Goal: Task Accomplishment & Management: Use online tool/utility

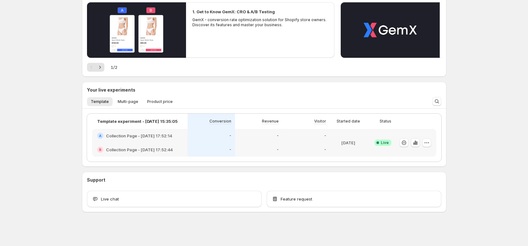
scroll to position [204, 0]
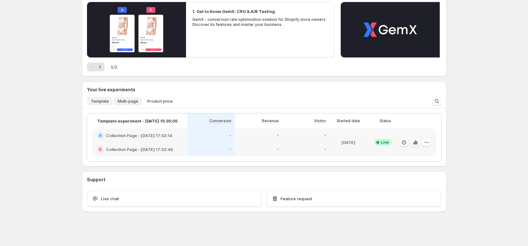
click at [123, 101] on span "Multi-page" at bounding box center [128, 101] width 21 height 5
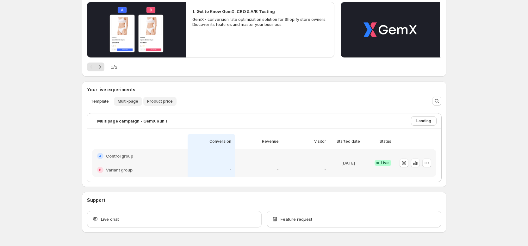
click at [155, 102] on span "Product price" at bounding box center [160, 101] width 26 height 5
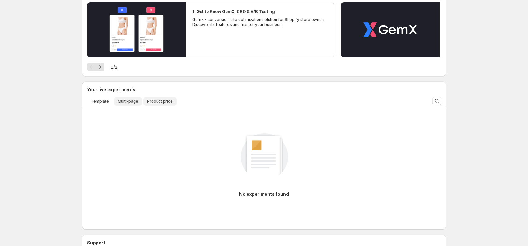
click at [124, 102] on span "Multi-page" at bounding box center [128, 101] width 21 height 5
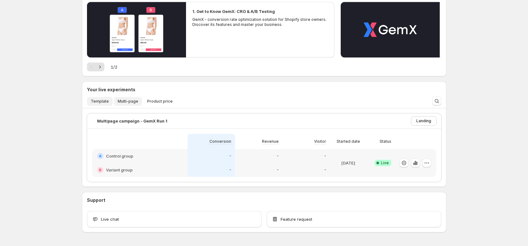
click at [110, 102] on button "Template" at bounding box center [100, 101] width 26 height 9
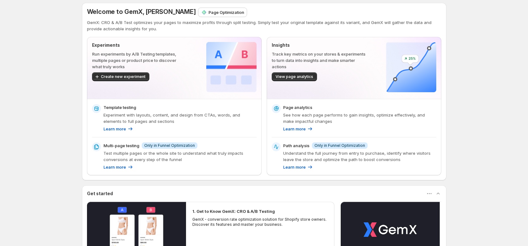
scroll to position [0, 0]
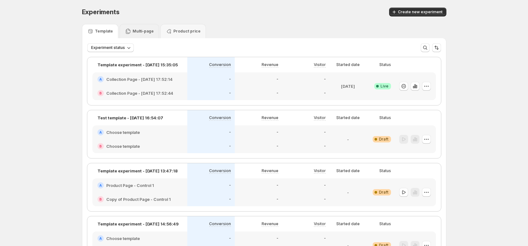
click at [131, 24] on div "Multi-page" at bounding box center [140, 31] width 40 height 14
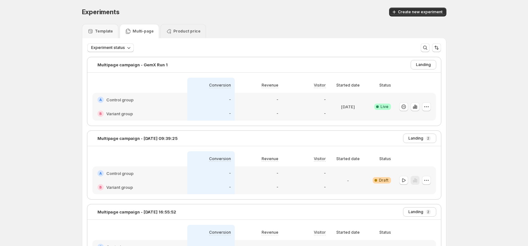
click at [181, 33] on p "Product price" at bounding box center [186, 31] width 27 height 5
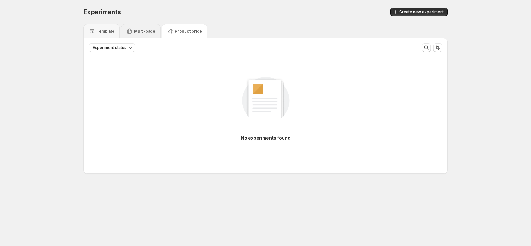
click at [145, 31] on p "Multi-page" at bounding box center [144, 31] width 21 height 5
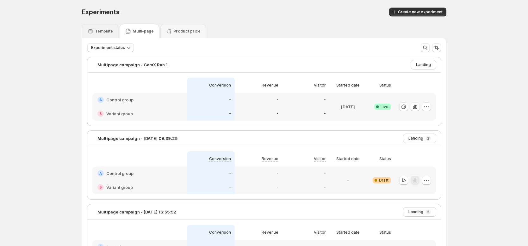
click at [105, 36] on div "Template" at bounding box center [100, 31] width 36 height 14
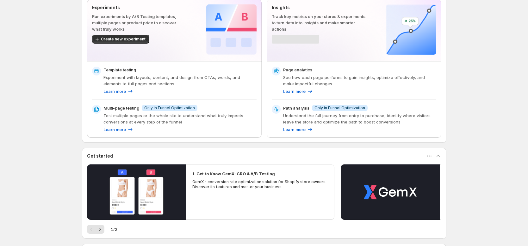
scroll to position [114, 0]
